Goal: Task Accomplishment & Management: Complete application form

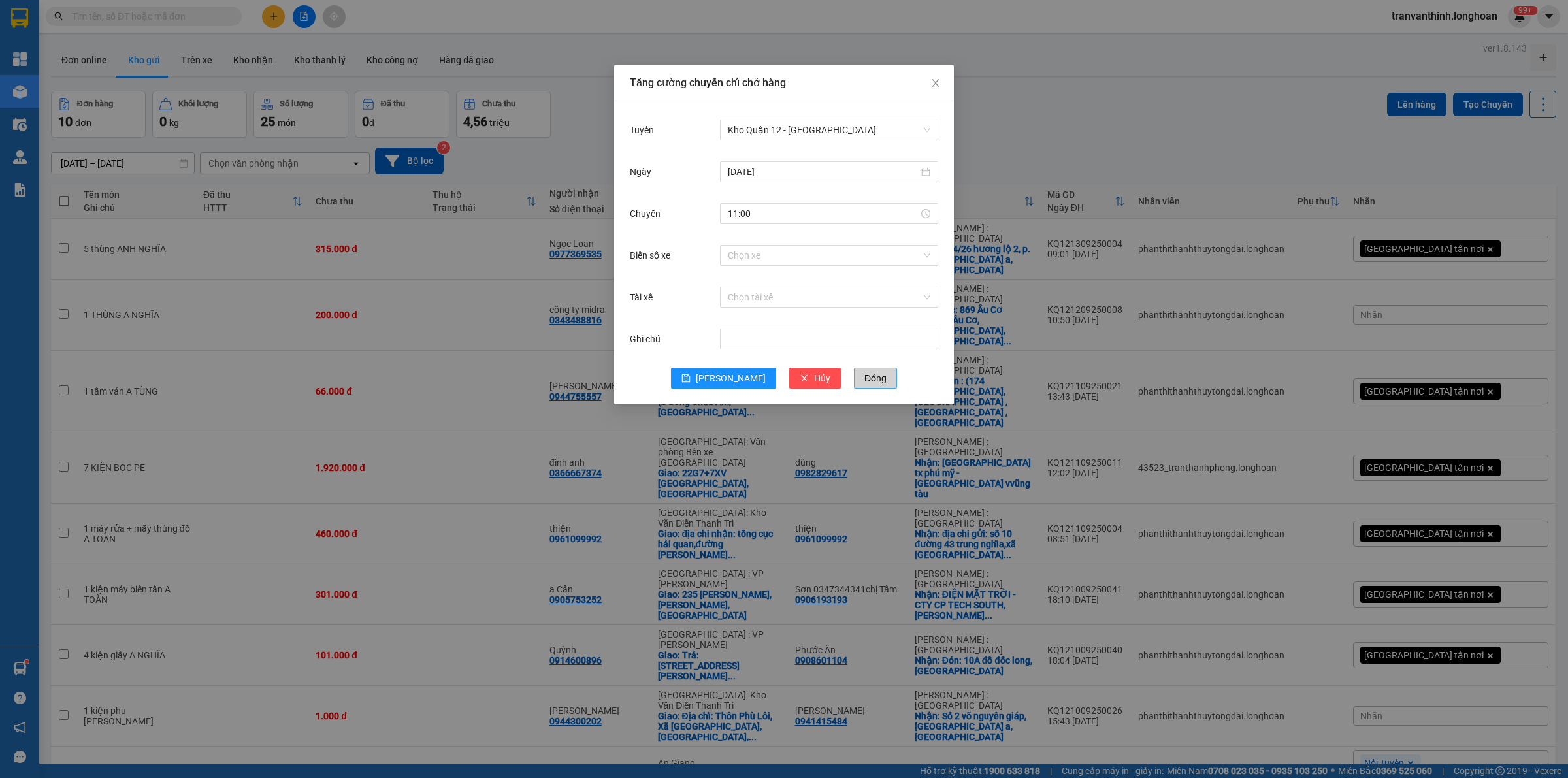
click at [865, 384] on span "Đóng" at bounding box center [876, 378] width 22 height 14
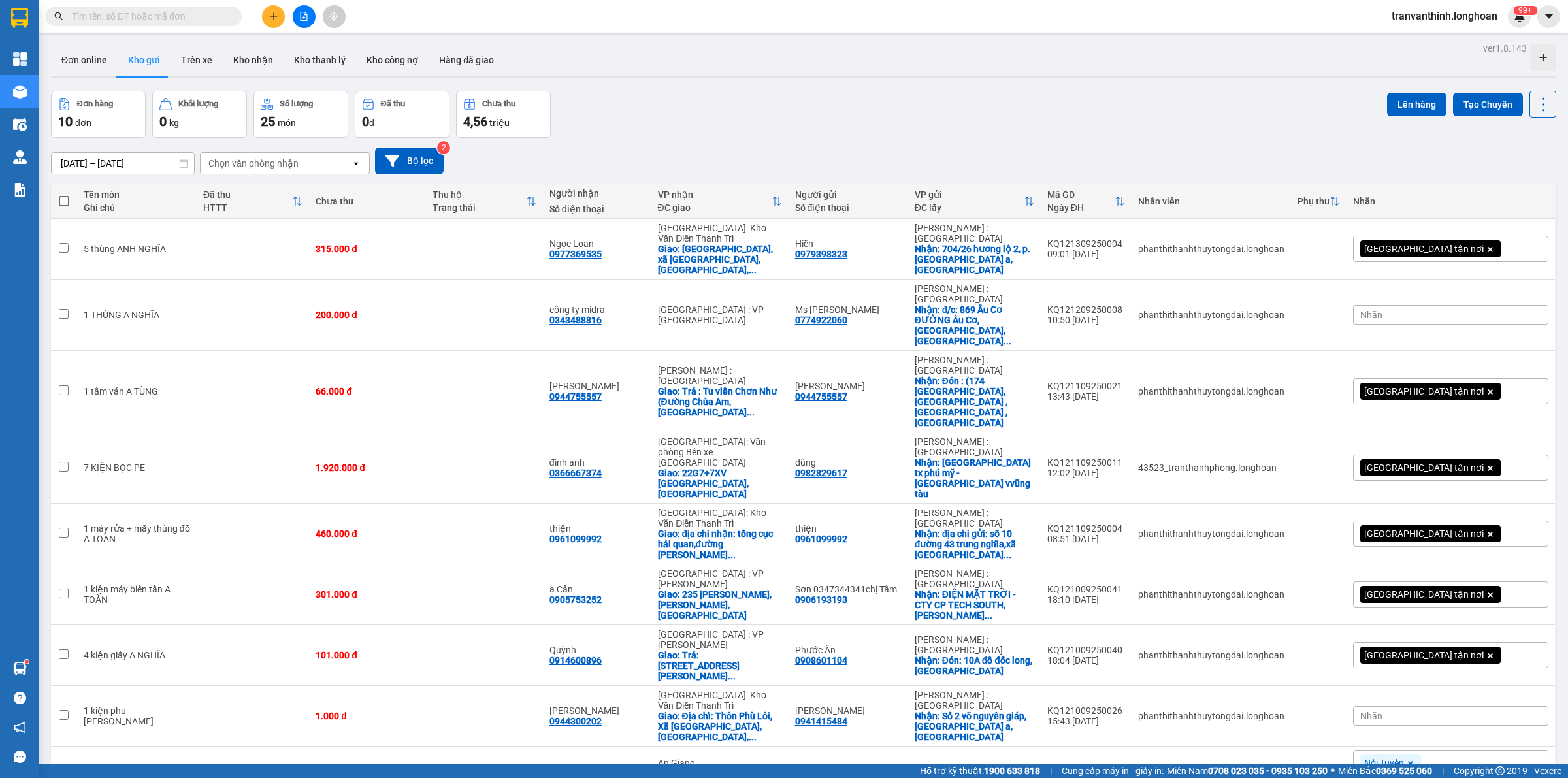
click at [178, 24] on span at bounding box center [143, 16] width 196 height 20
click at [193, 17] on input "text" at bounding box center [149, 16] width 154 height 14
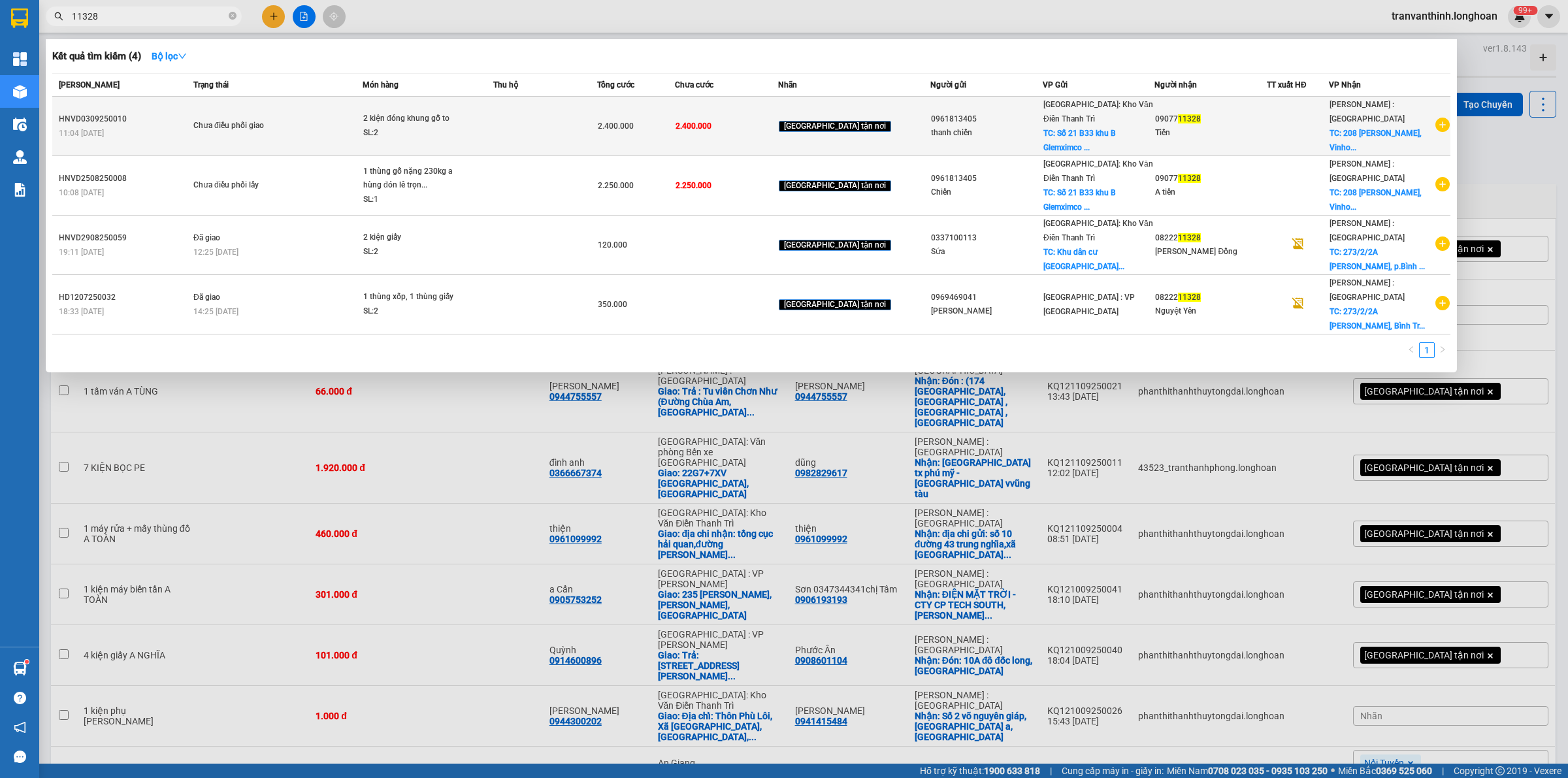
type input "11328"
click at [748, 113] on td "2.400.000" at bounding box center [726, 127] width 103 height 59
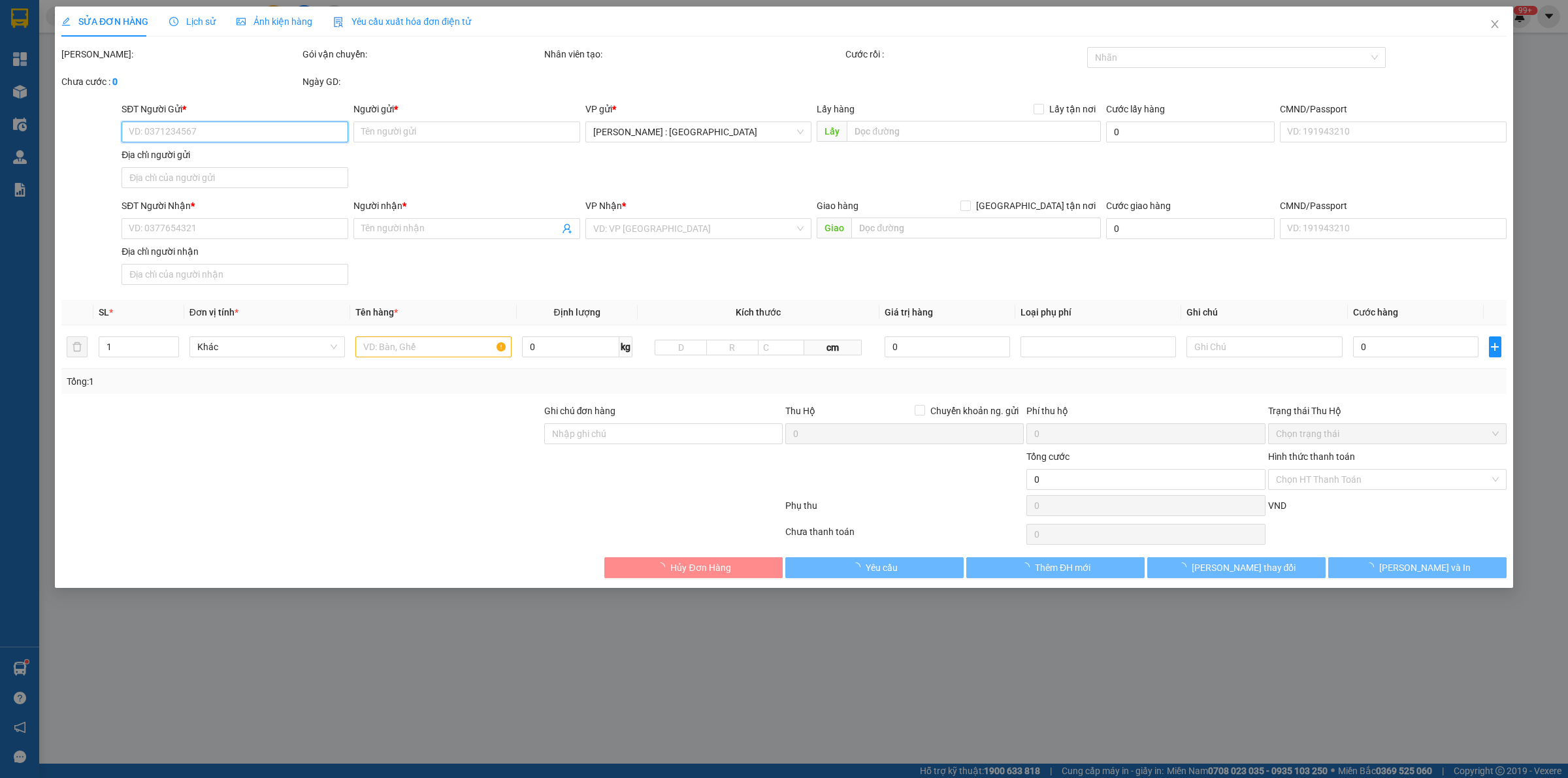
type input "0961813405"
type input "thanh chiến"
checkbox input "true"
type input "Số 21 B33 khu B Glemximco [PERSON_NAME]"
type input "0907711328"
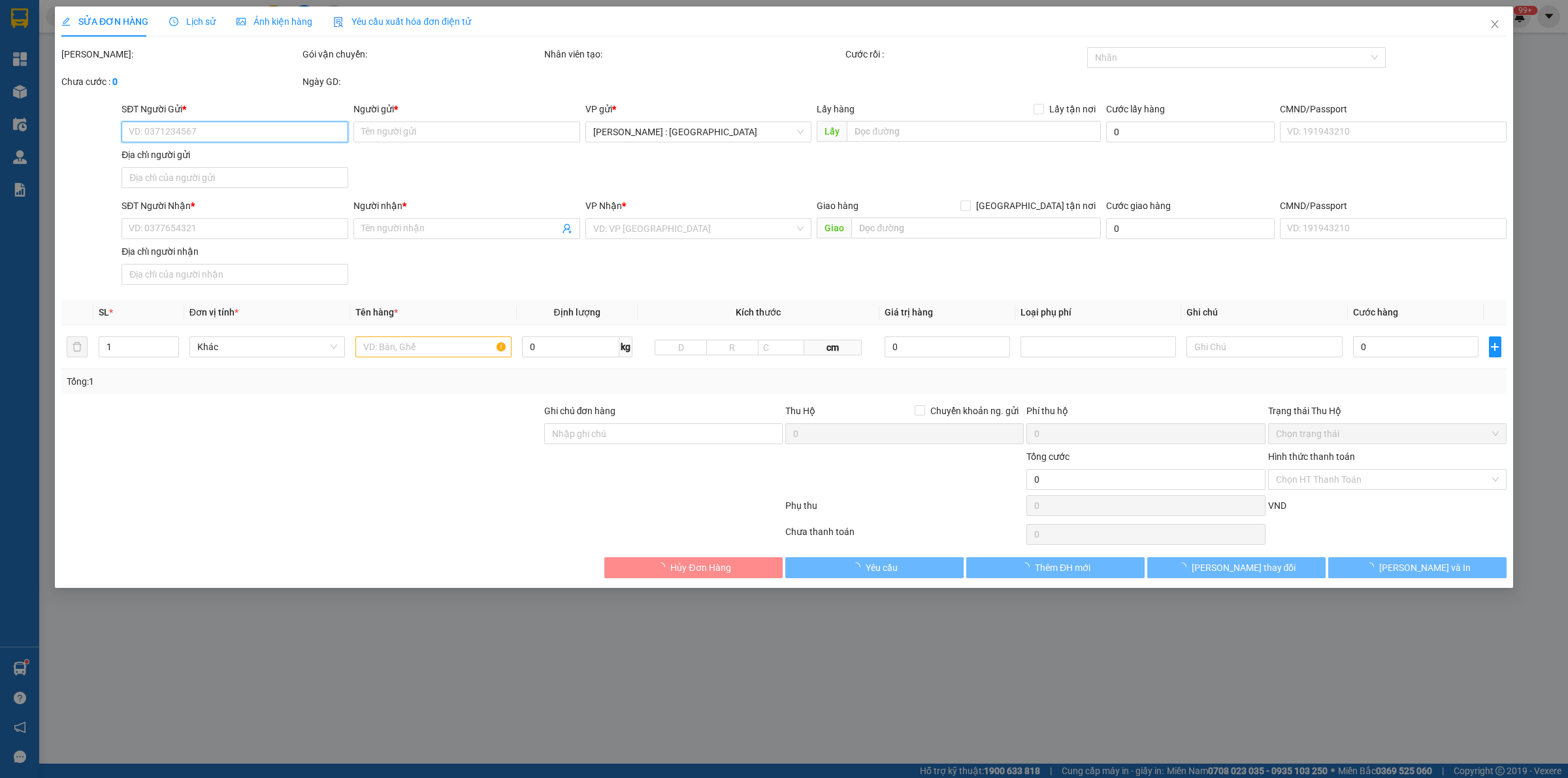
type input "Tiến"
checkbox input "true"
type input "[STREET_ADDRESS][PERSON_NAME]"
type input "2.400.000"
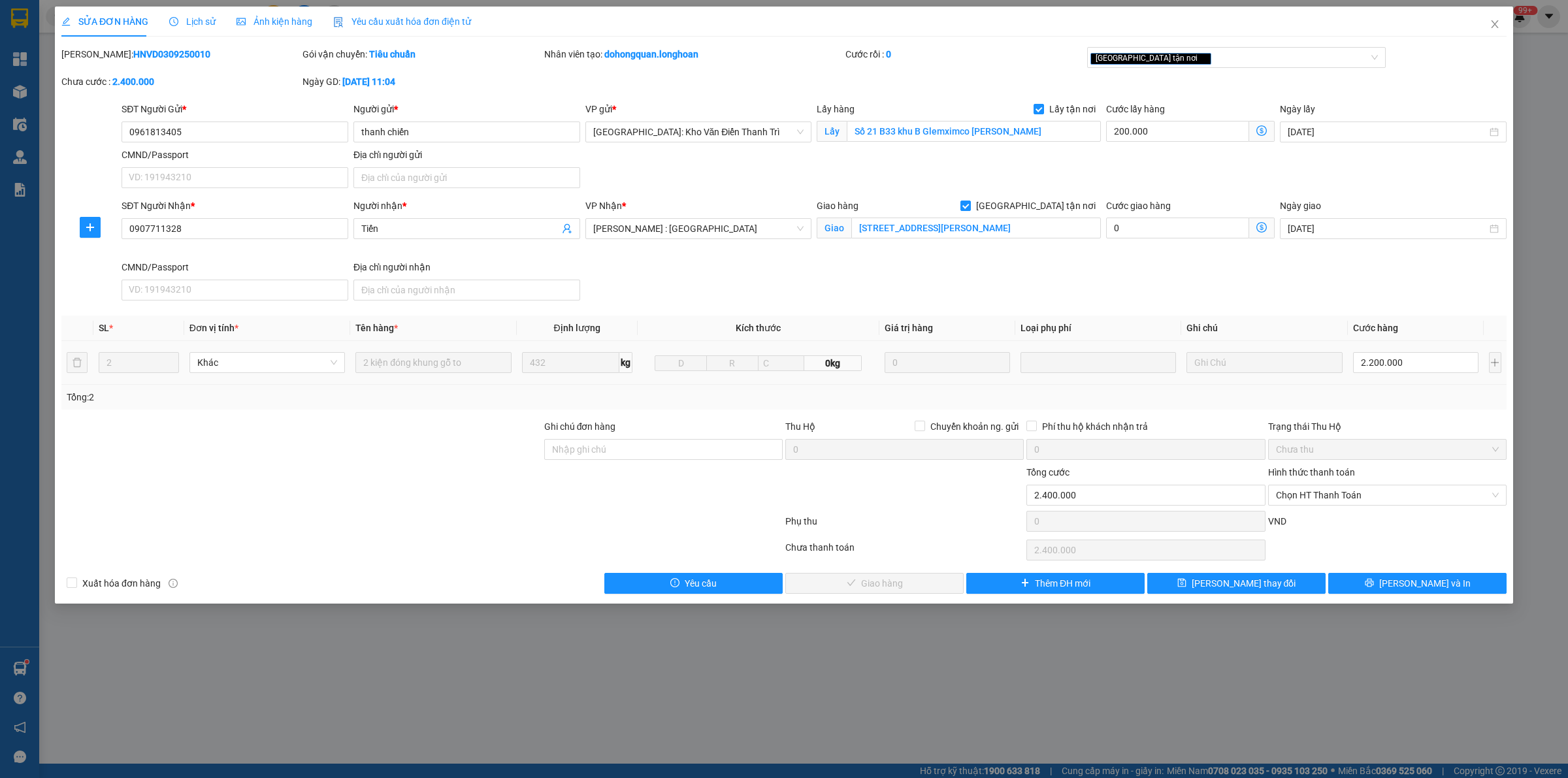
click at [1383, 351] on div "2.200.000" at bounding box center [1416, 362] width 125 height 26
click at [1390, 365] on input "2.200.000" at bounding box center [1416, 362] width 125 height 21
type input "200.002"
type input "2"
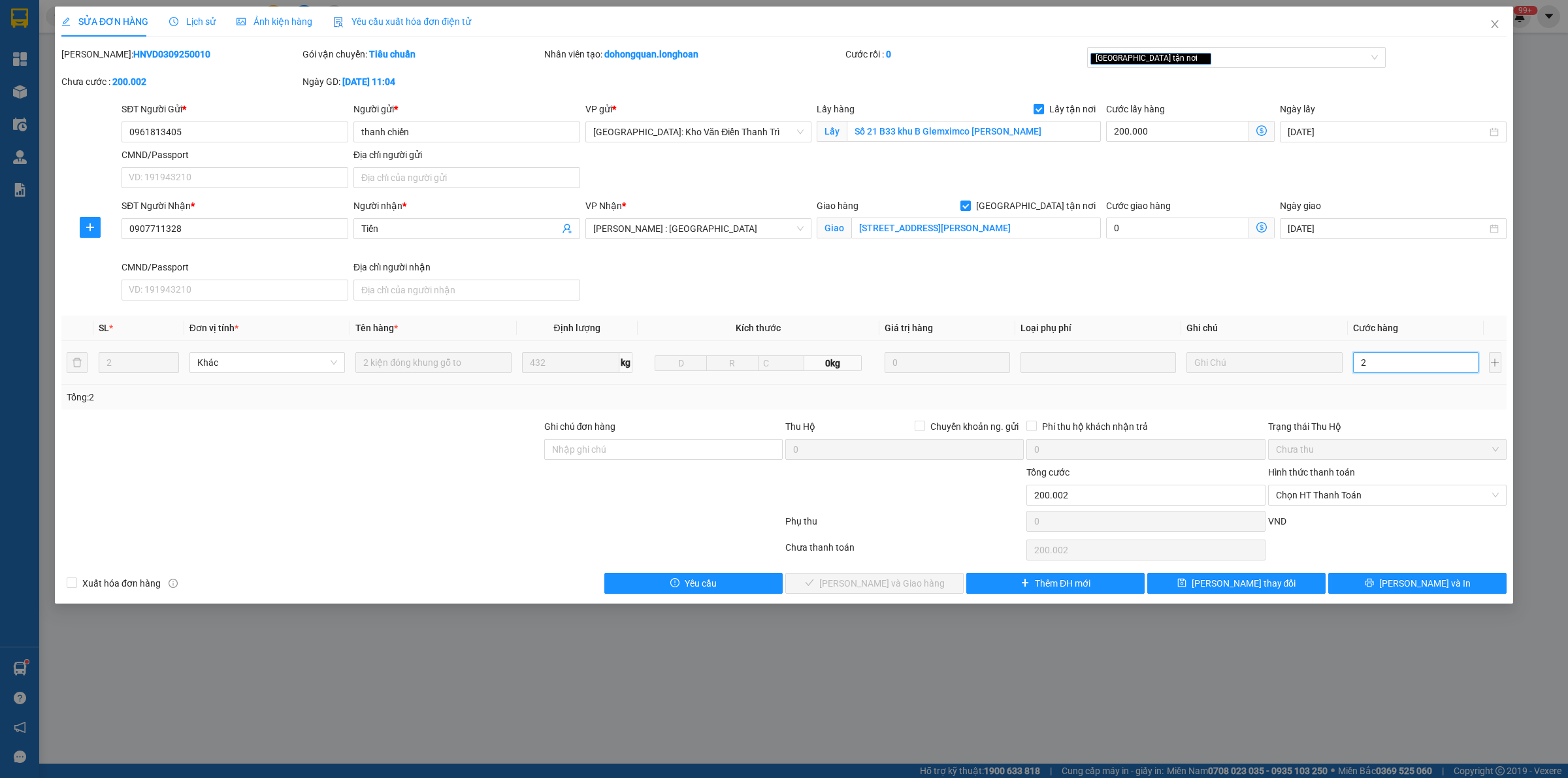
type input "200.020"
type input "20"
type input "200.200"
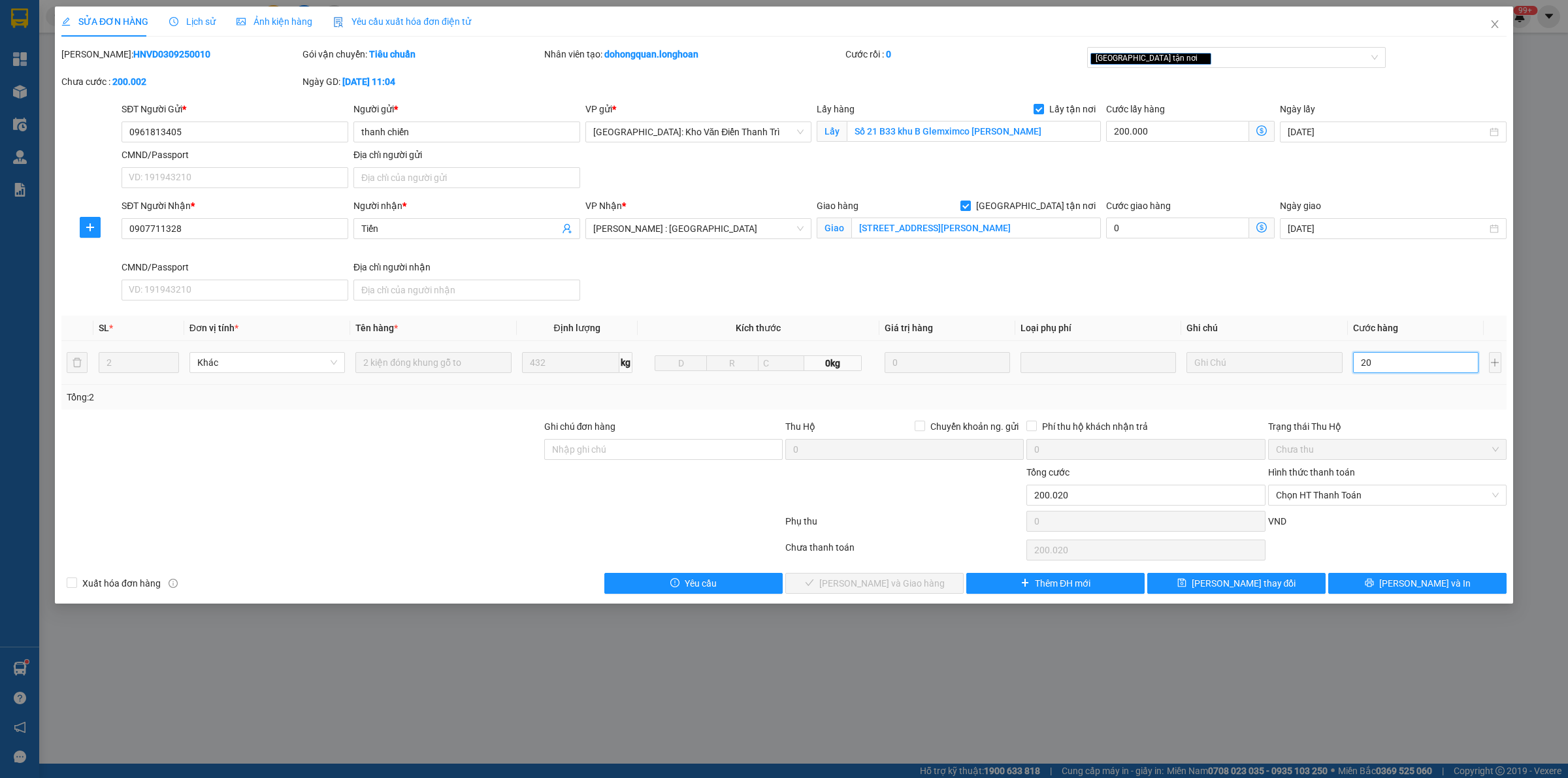
type input "200"
type input "202.000"
type input "2.000"
type input "220.000"
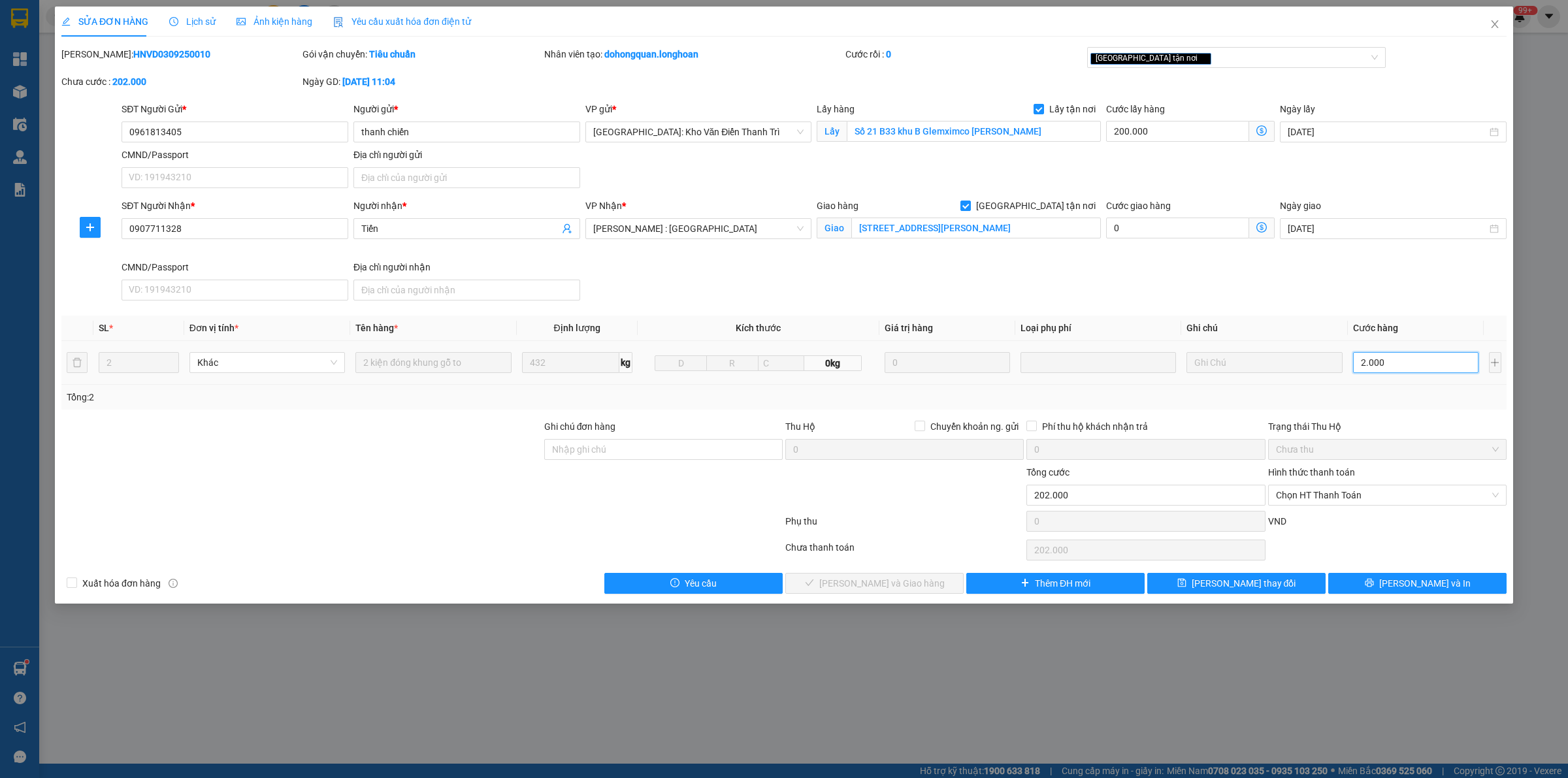
type input "220.000"
type input "20.000"
type input "400.000"
type input "200.000"
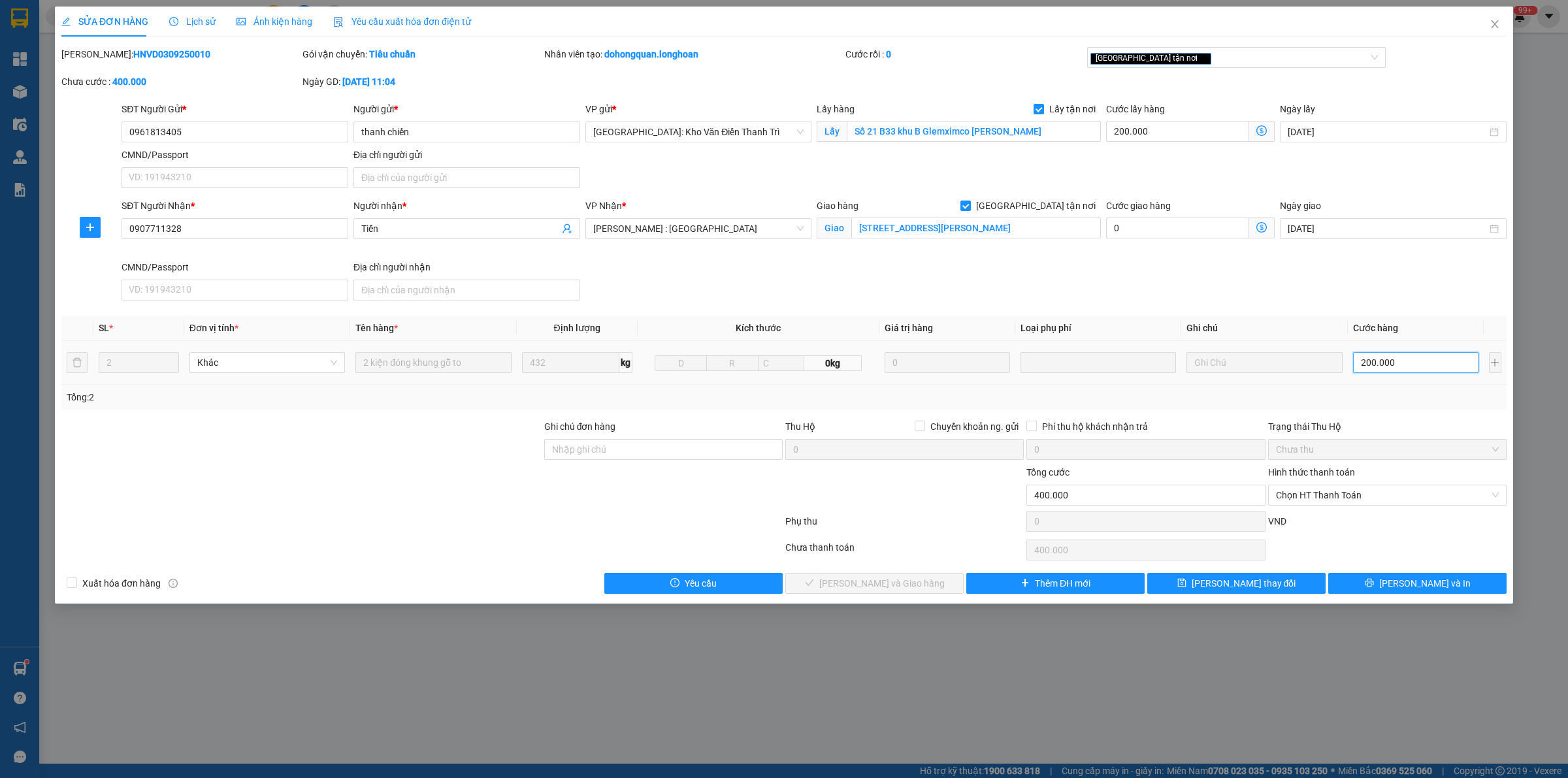
type input "2.200.000"
type input "2.000.000"
click at [1435, 586] on span "[PERSON_NAME] và In" at bounding box center [1425, 583] width 92 height 14
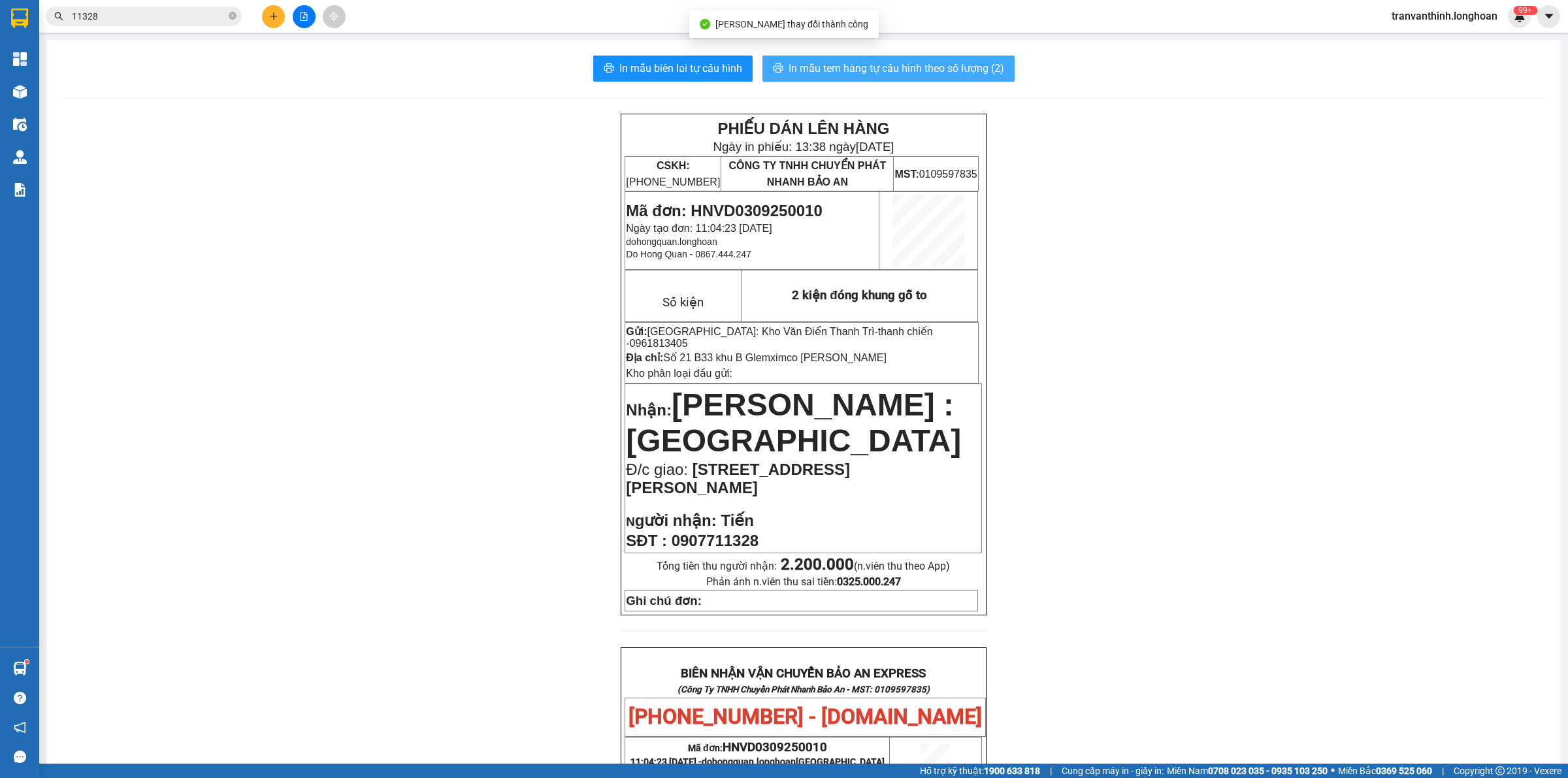
click at [904, 72] on span "In mẫu tem hàng tự cấu hình theo số lượng (2)" at bounding box center [896, 68] width 215 height 16
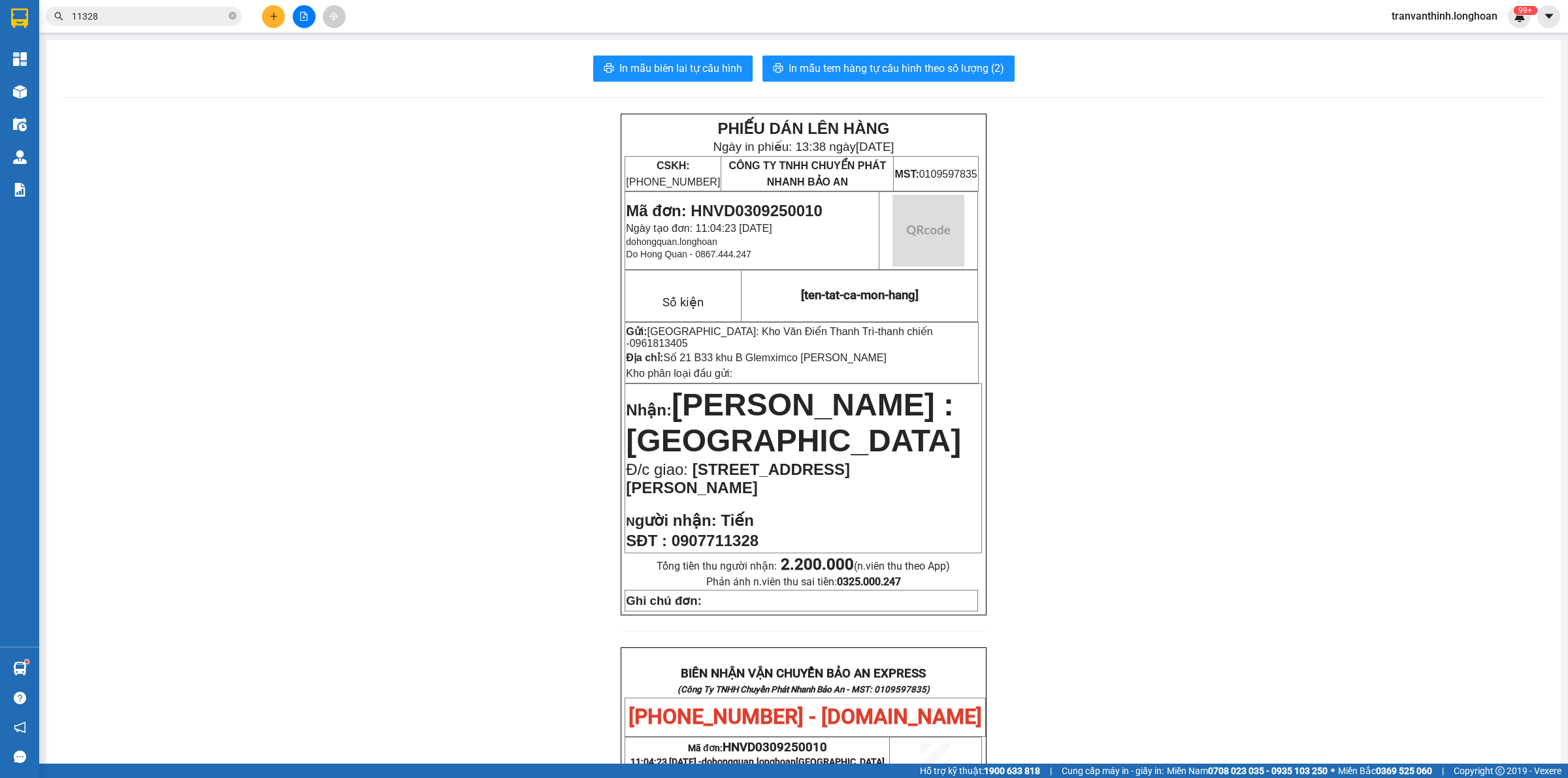
click at [128, 7] on span "11328" at bounding box center [143, 16] width 196 height 20
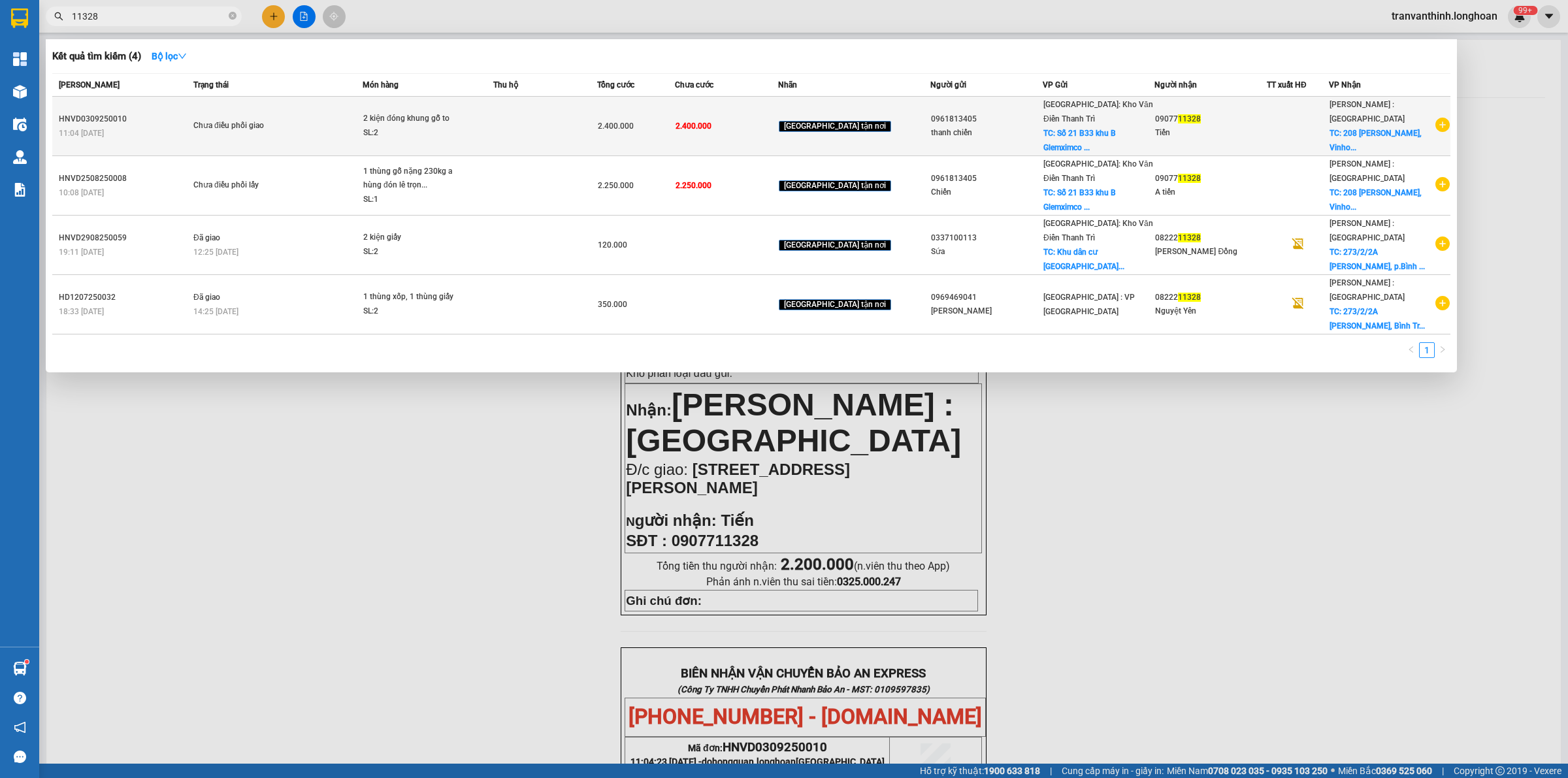
click at [456, 126] on div "SL: 2" at bounding box center [413, 133] width 98 height 14
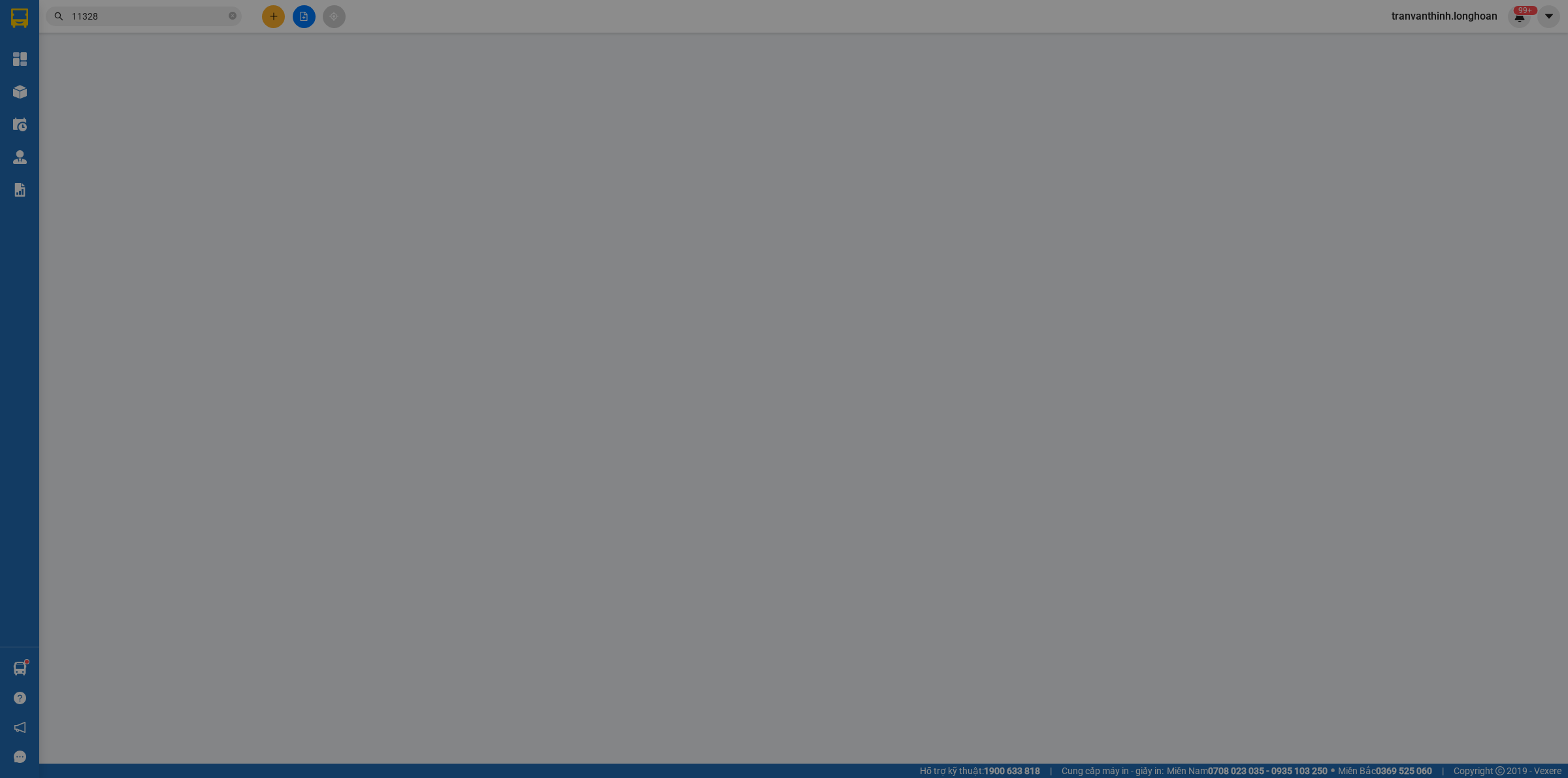
type input "0961813405"
type input "thanh chiến"
checkbox input "true"
type input "Số 21 B33 khu B Glemximco [PERSON_NAME]"
type input "0907711328"
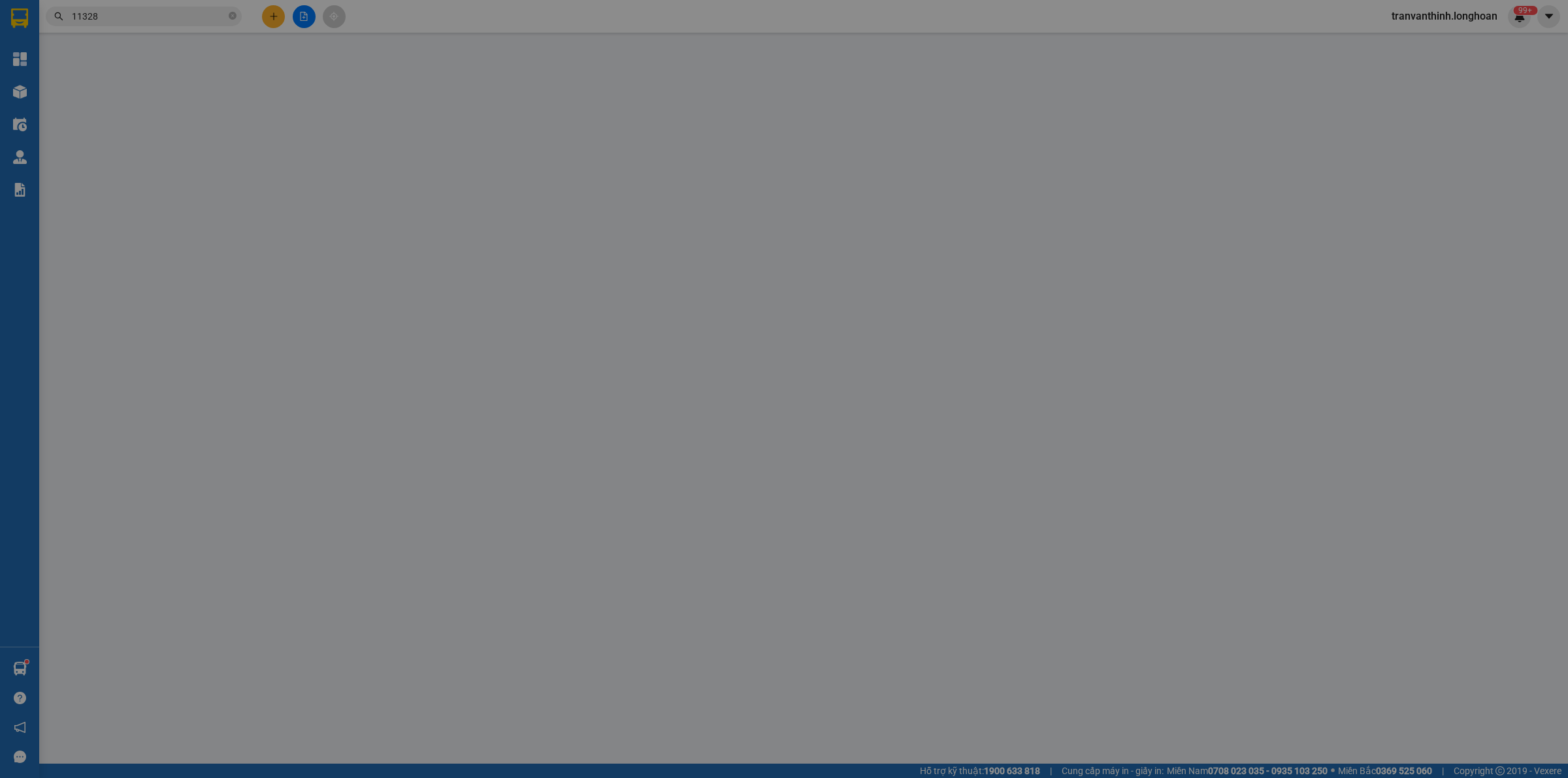
type input "Tiến"
checkbox input "true"
type input "[STREET_ADDRESS][PERSON_NAME]"
type input "2.200.000"
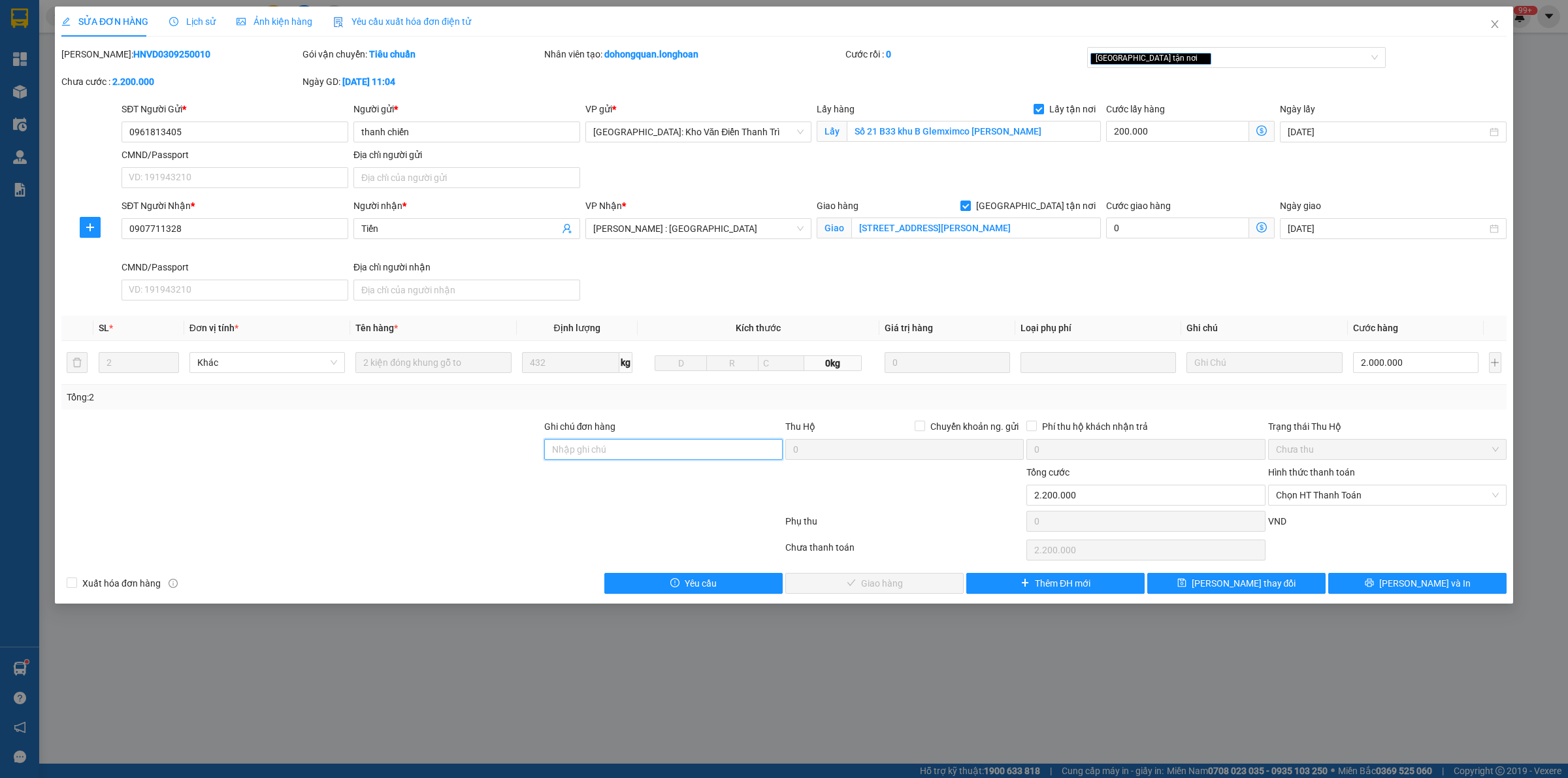
click at [649, 460] on input "Ghi chú đơn hàng" at bounding box center [664, 449] width 238 height 21
type input "KHÁCH RA KHO LẤY HỖ TRỢ 200K"
click at [1377, 586] on button "[PERSON_NAME] và In" at bounding box center [1417, 584] width 178 height 21
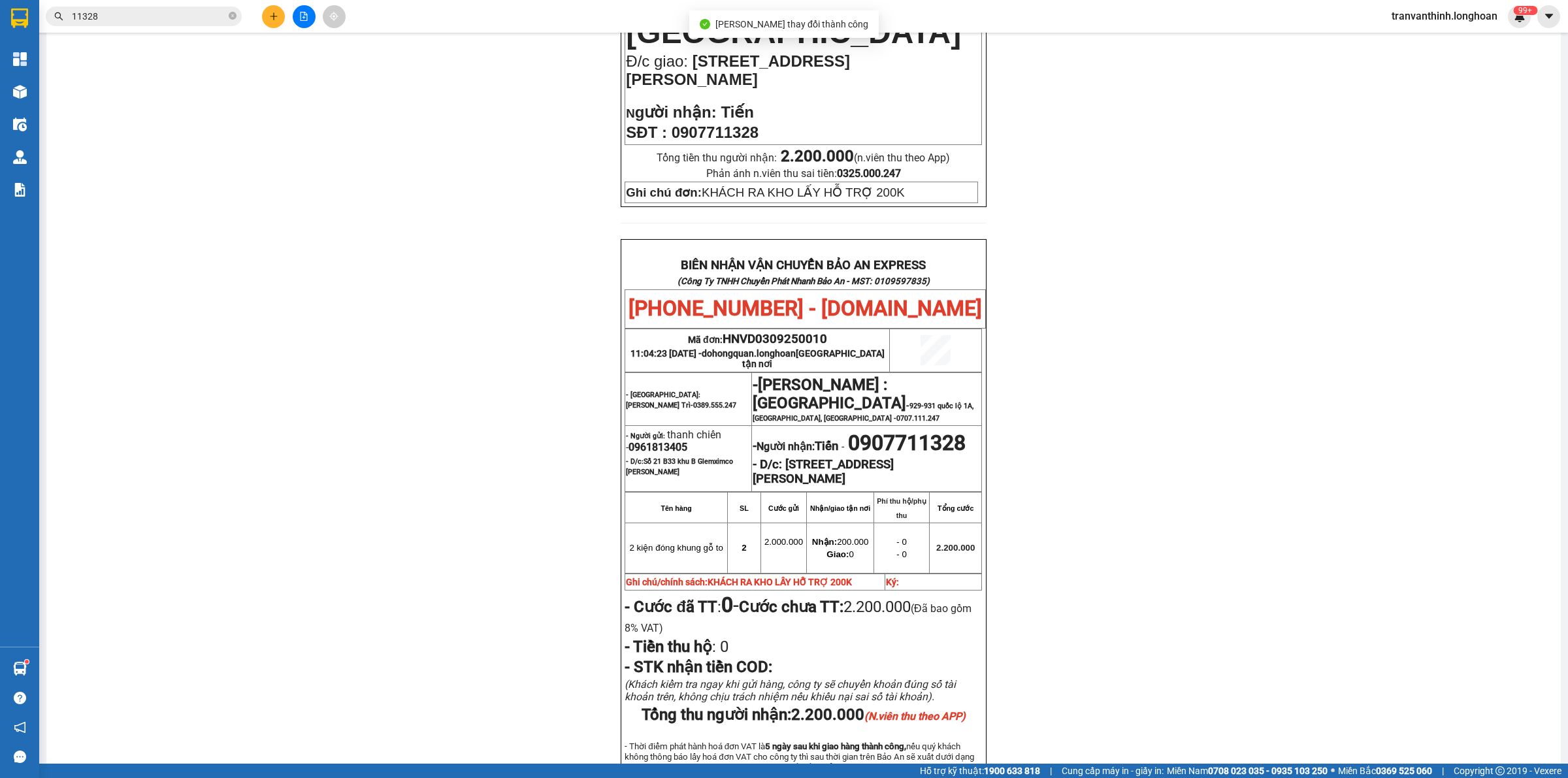
scroll to position [588, 0]
